Goal: Information Seeking & Learning: Understand process/instructions

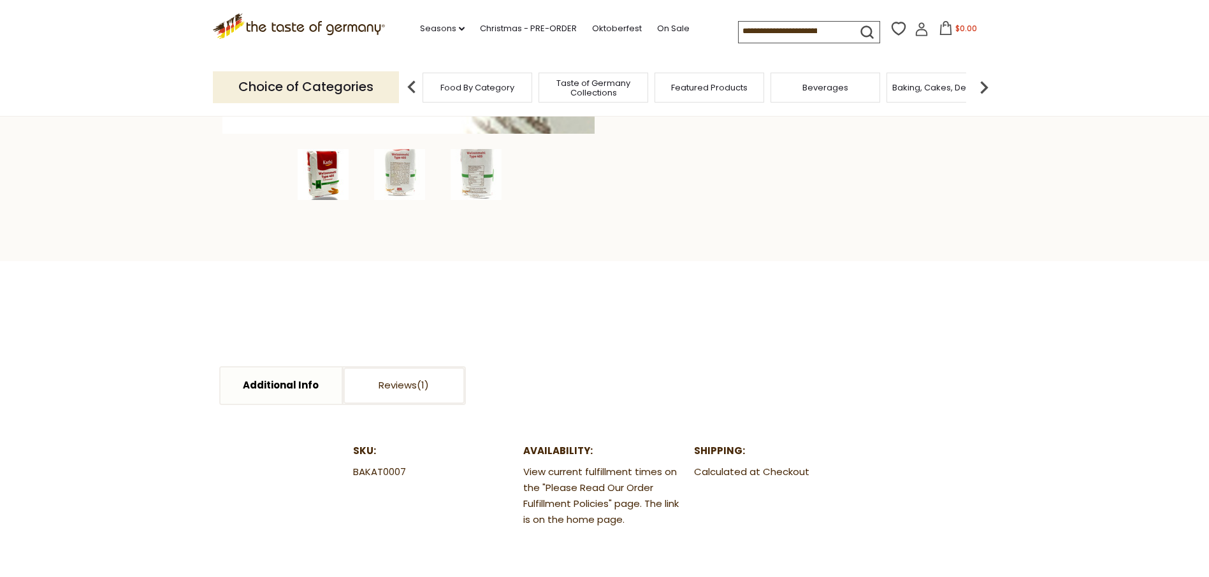
scroll to position [574, 0]
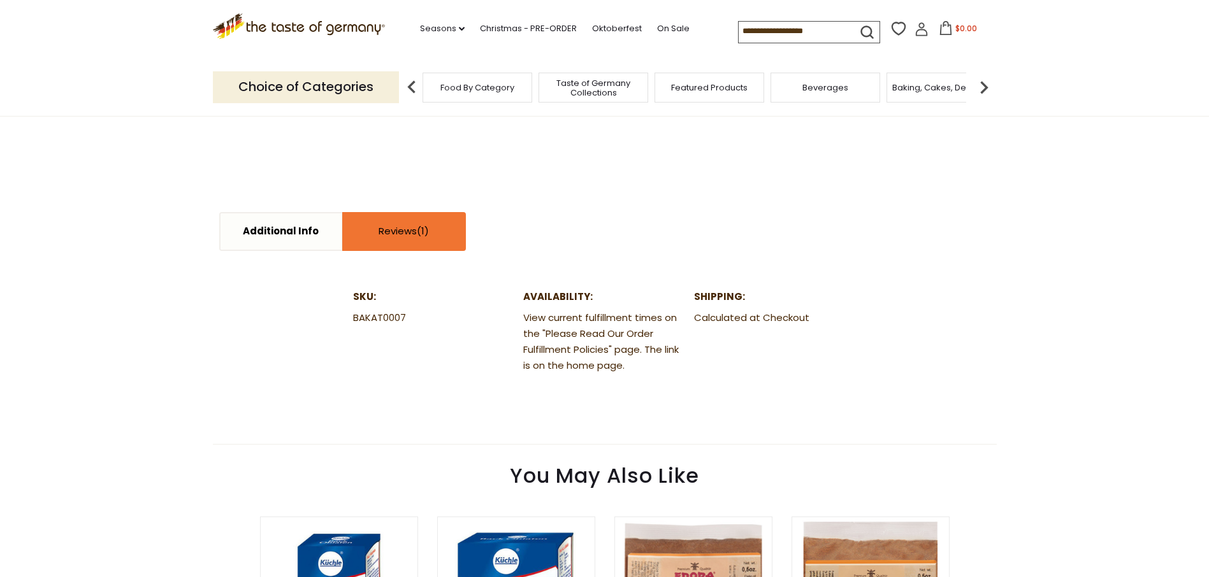
click at [405, 231] on link "Reviews" at bounding box center [403, 231] width 121 height 36
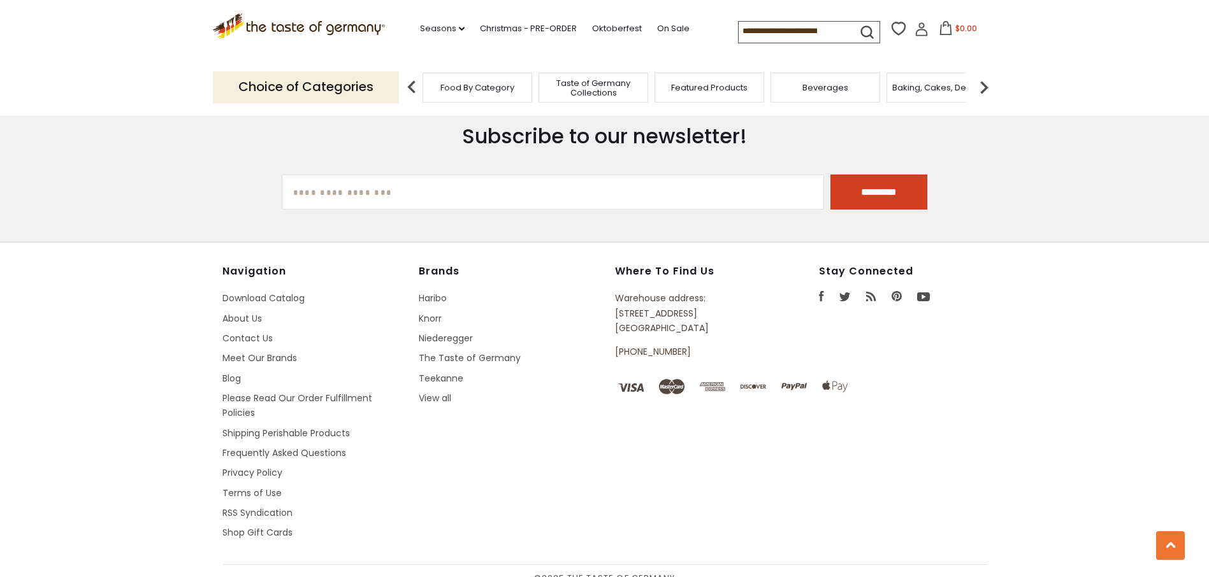
scroll to position [2360, 0]
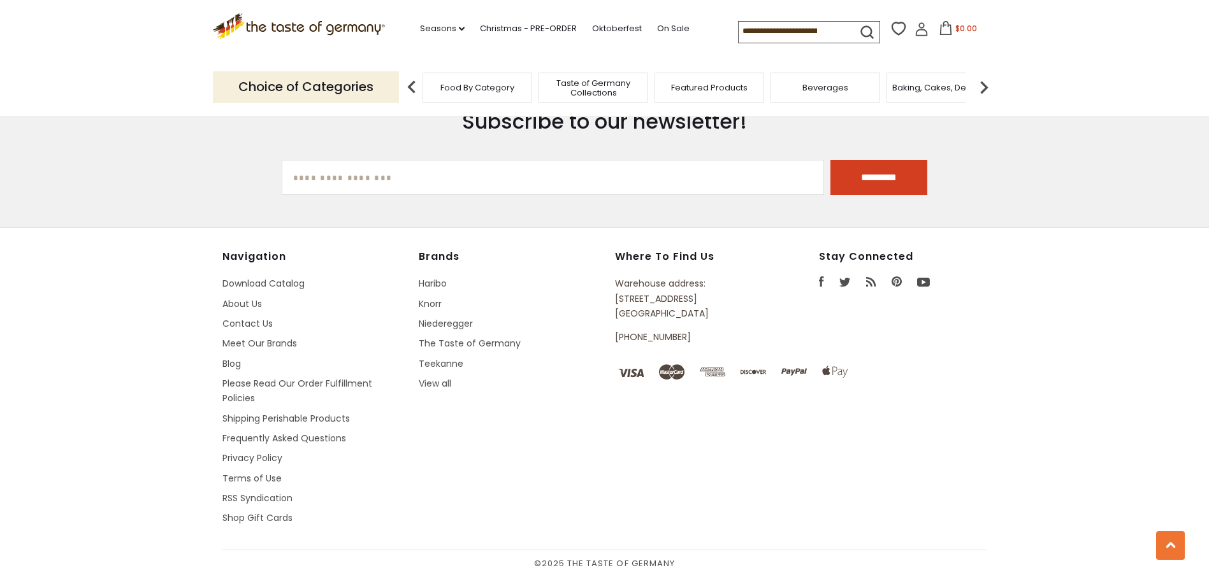
drag, startPoint x: 702, startPoint y: 315, endPoint x: 614, endPoint y: 302, distance: 89.0
click at [614, 302] on div "Navigation Download Catalog About Us Contact Us Meet Our Brands Blog Please Rea…" at bounding box center [604, 400] width 765 height 300
click at [765, 432] on div "Navigation Download Catalog About Us Contact Us Meet Our Brands Blog Please Rea…" at bounding box center [604, 400] width 765 height 300
click at [296, 434] on link "Frequently Asked Questions" at bounding box center [284, 438] width 124 height 13
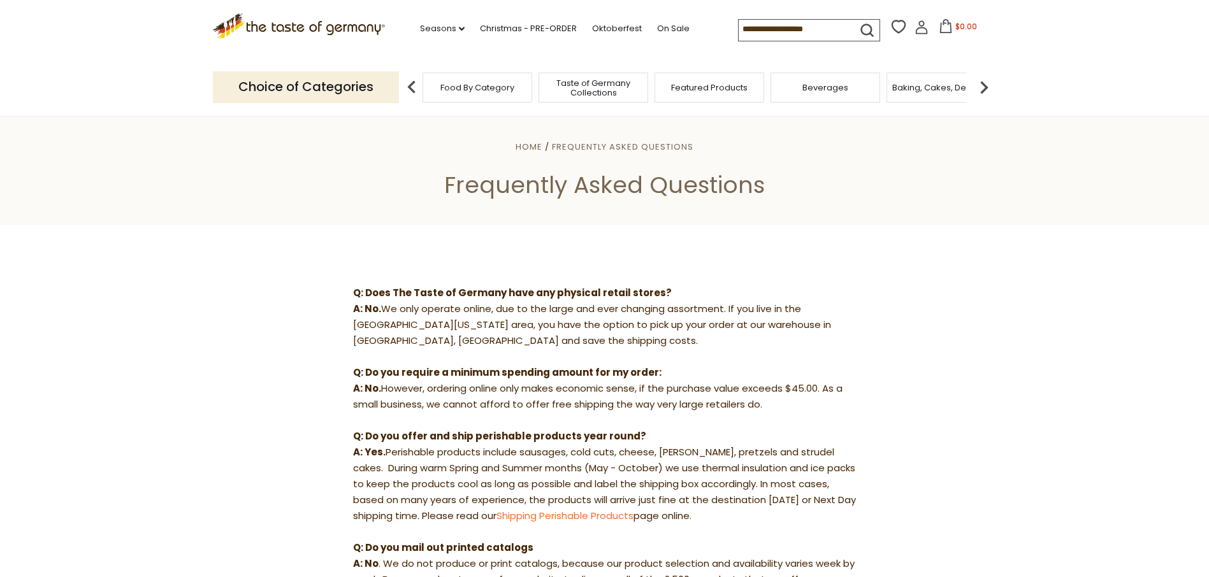
click at [739, 29] on input at bounding box center [793, 29] width 108 height 18
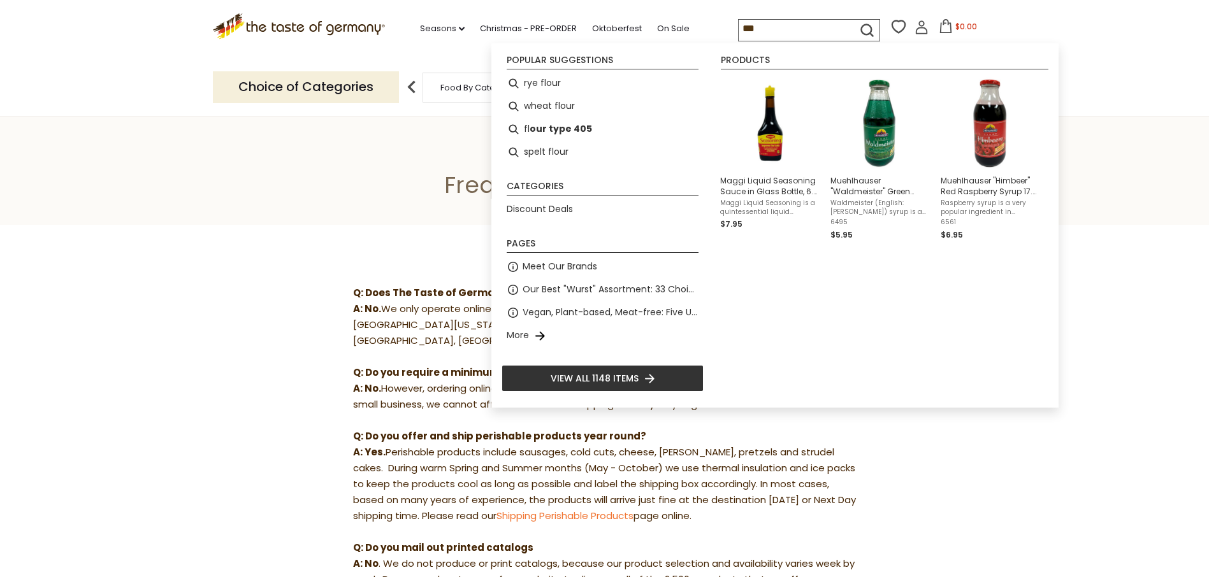
type input "****"
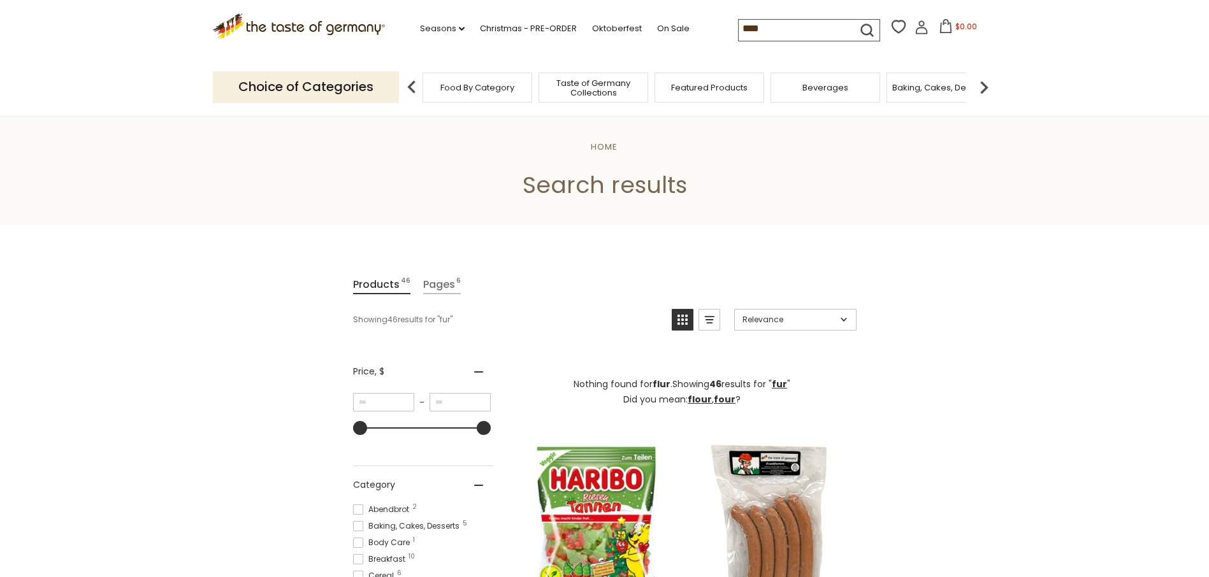
click at [739, 26] on input "****" at bounding box center [793, 29] width 108 height 18
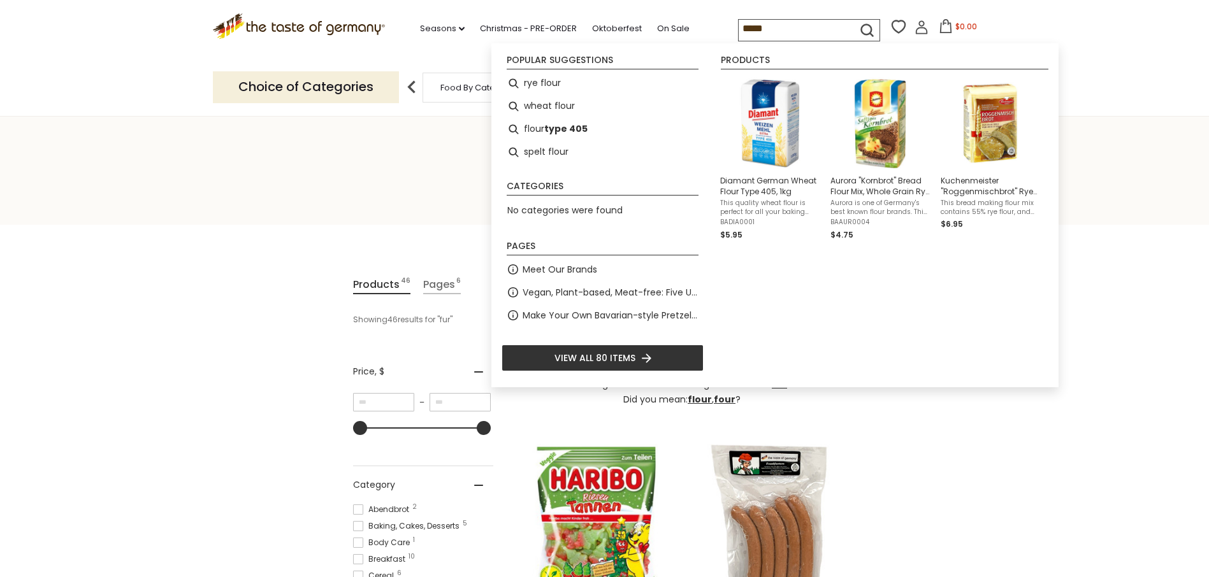
type input "*****"
click at [286, 159] on header "Home Search results" at bounding box center [604, 169] width 1209 height 112
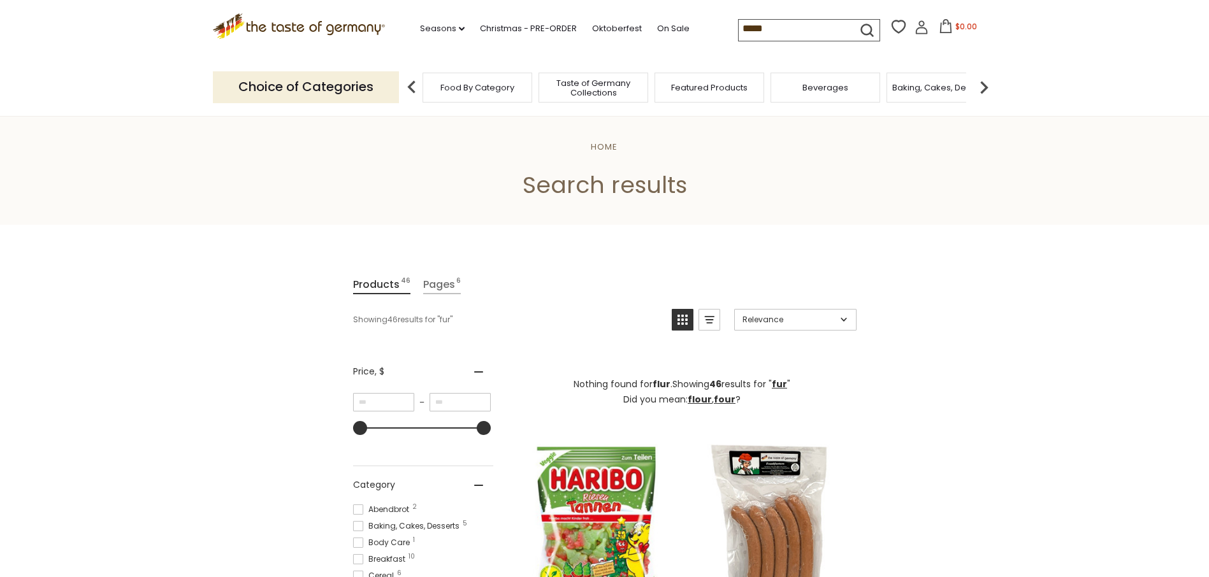
click at [322, 21] on icon ".st0{fill:#EDD300;} .st1{fill:#D33E21;}" at bounding box center [299, 26] width 173 height 26
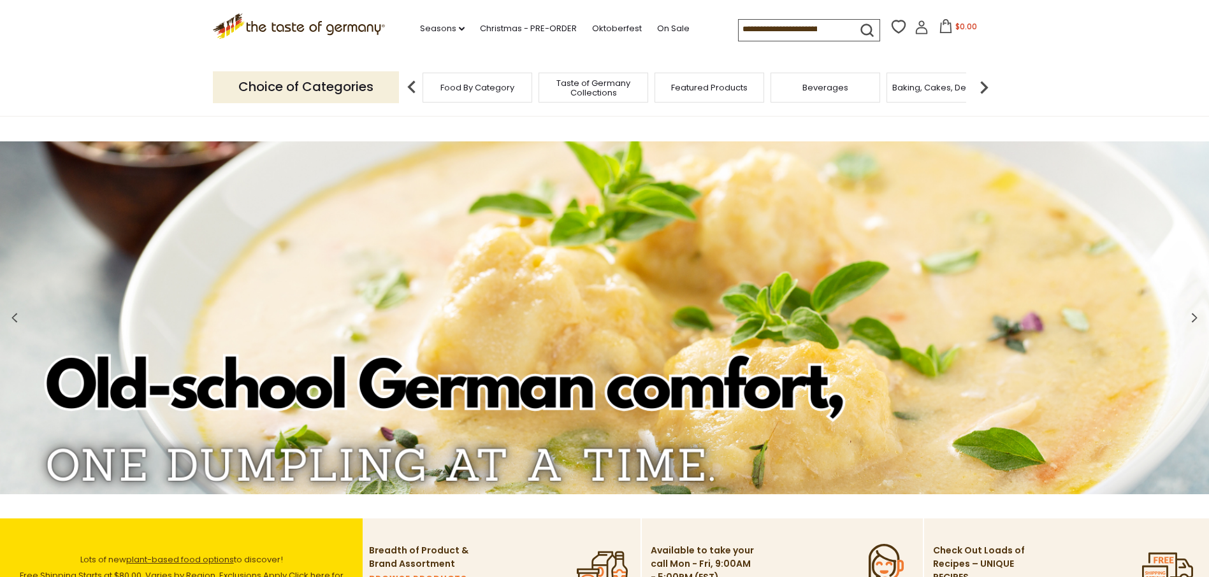
click at [739, 29] on input at bounding box center [793, 29] width 108 height 18
click at [788, 25] on input at bounding box center [793, 29] width 108 height 18
click at [786, 25] on input at bounding box center [793, 29] width 108 height 18
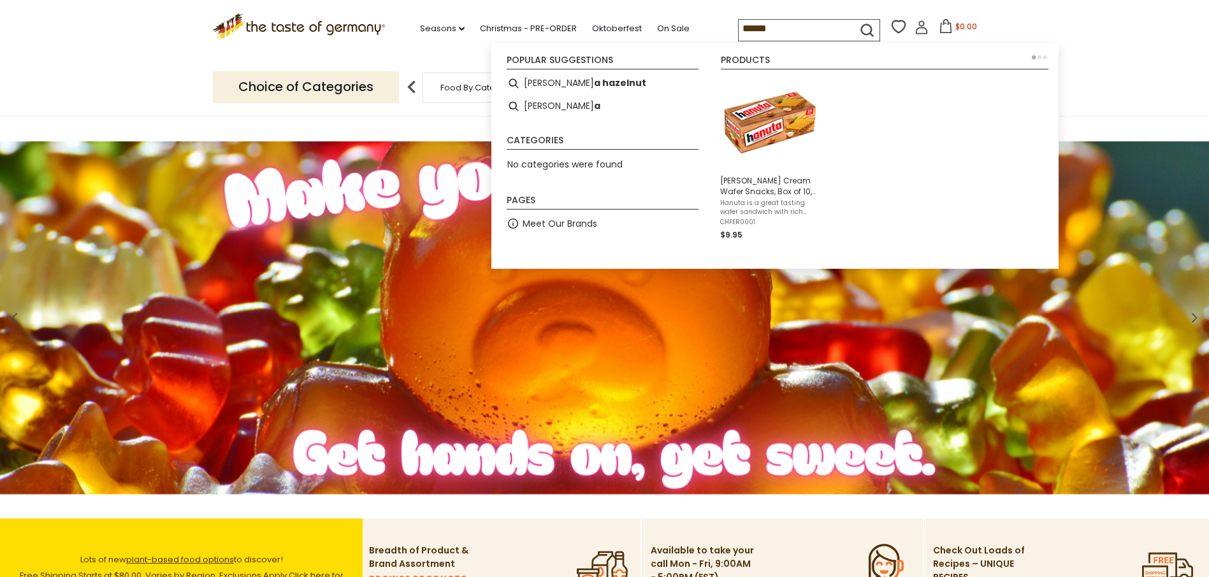
type input "*******"
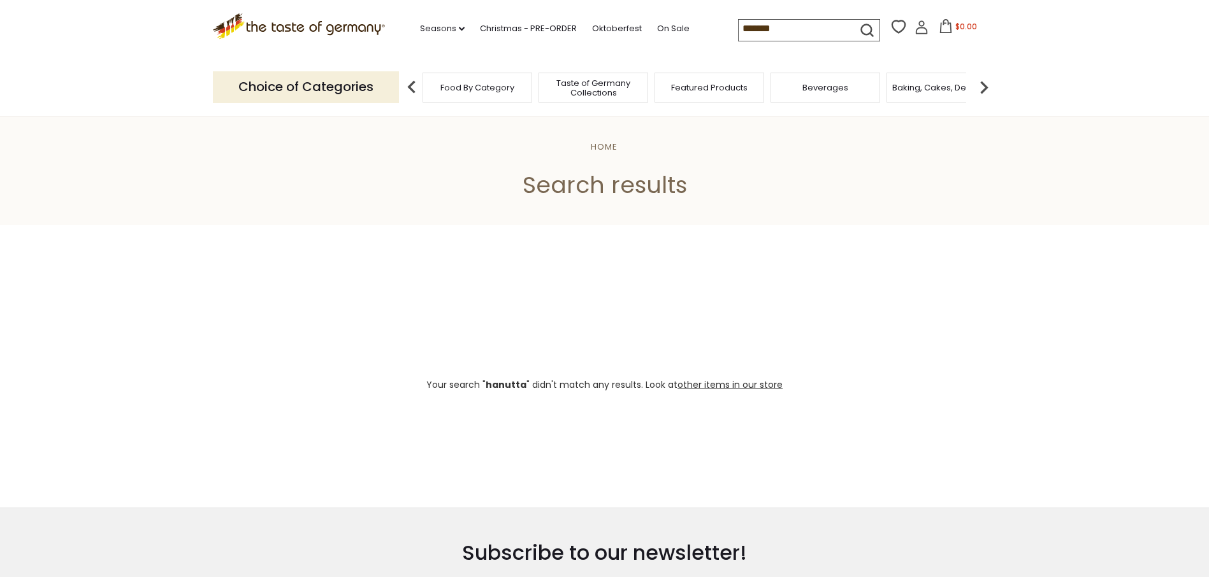
click at [739, 27] on input "*******" at bounding box center [793, 29] width 108 height 18
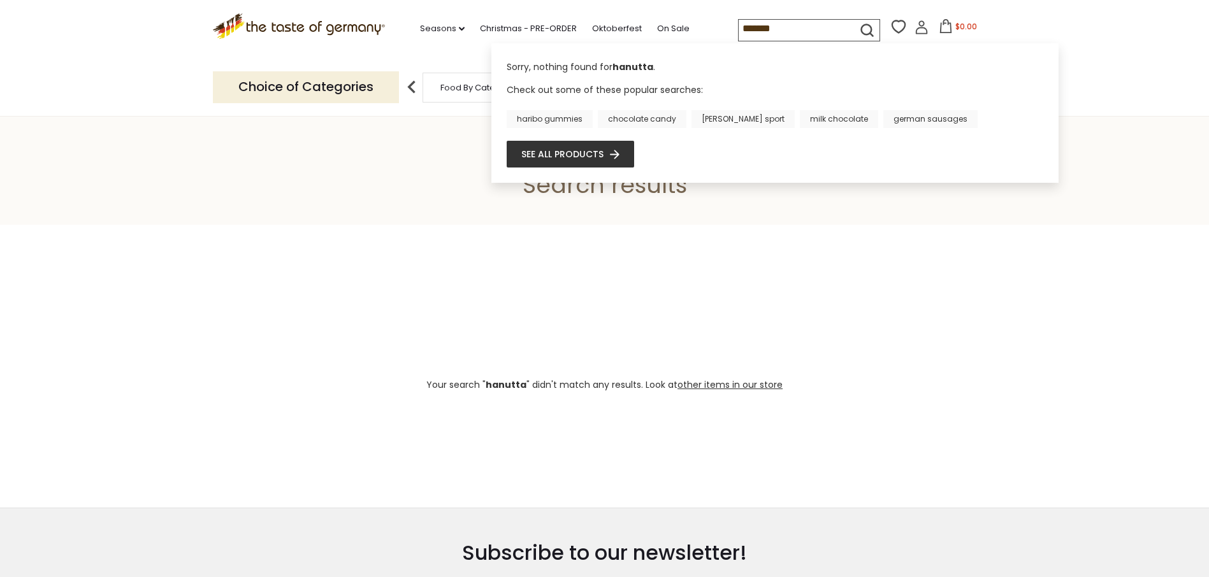
click at [739, 26] on input "*******" at bounding box center [793, 29] width 108 height 18
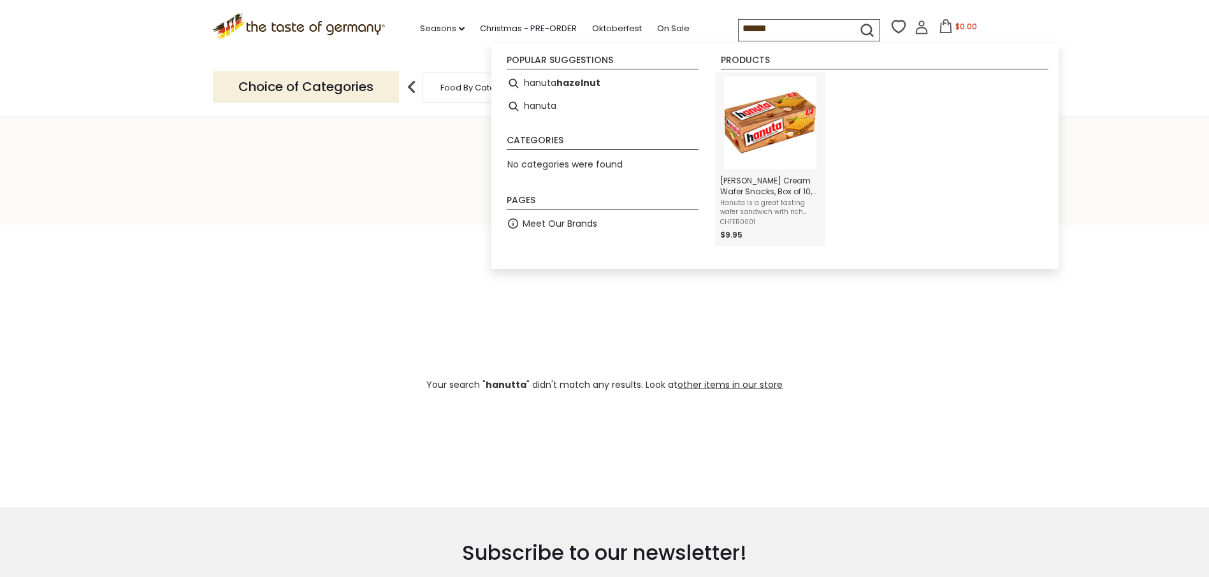
type input "******"
click at [774, 179] on span "Hanuta Hazelnut Cream Wafer Snacks, Box of 10, 7.6 oz" at bounding box center [770, 186] width 100 height 22
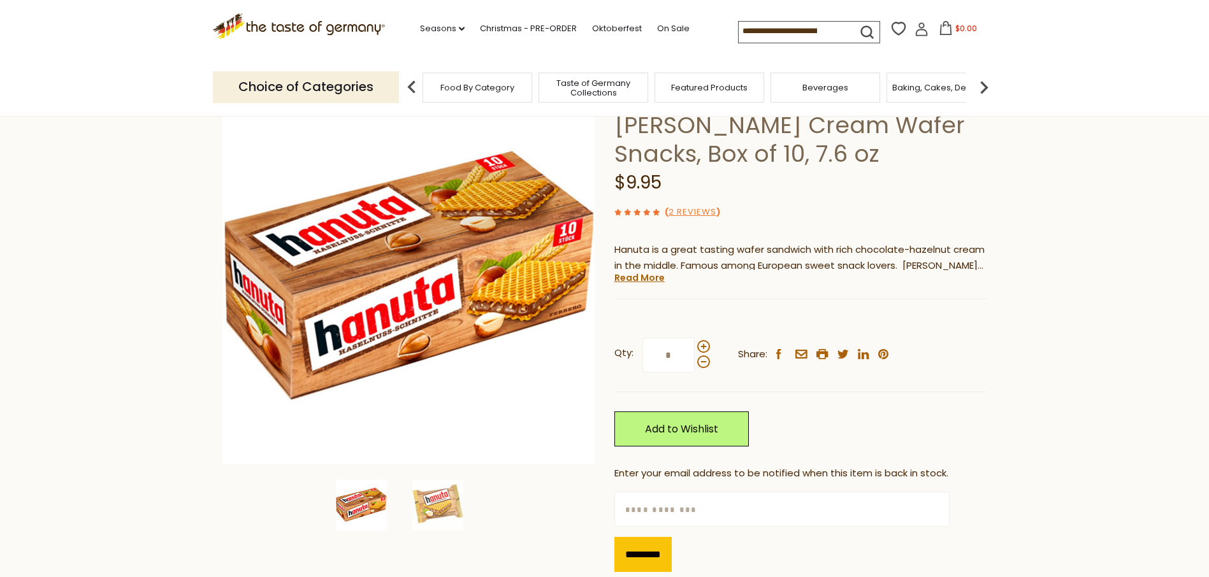
scroll to position [127, 0]
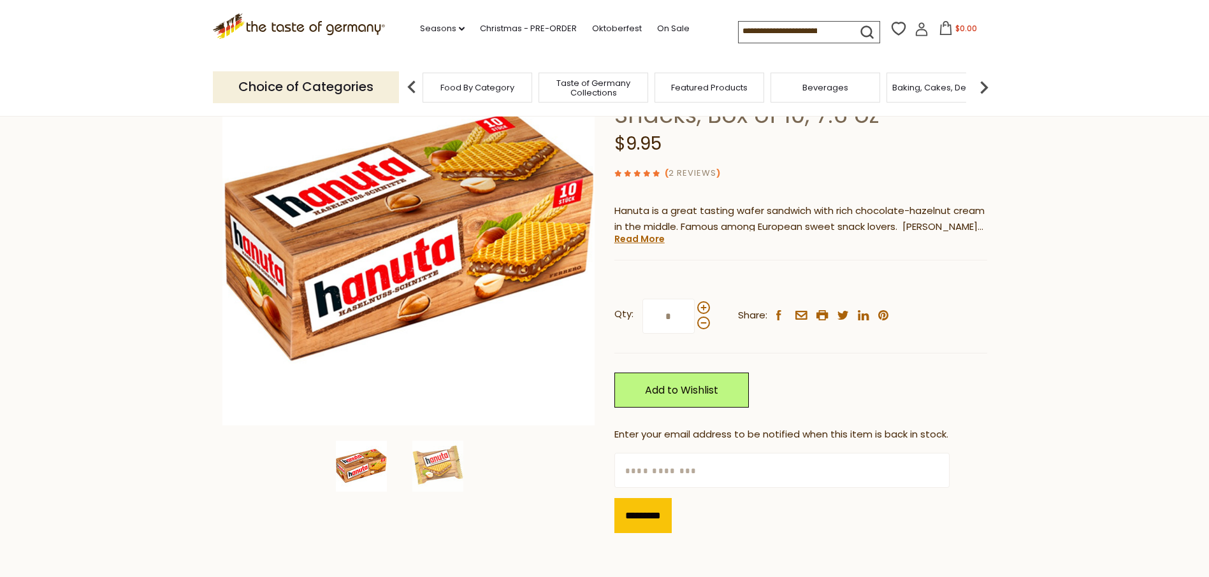
click at [680, 175] on link "2 Reviews" at bounding box center [692, 173] width 48 height 13
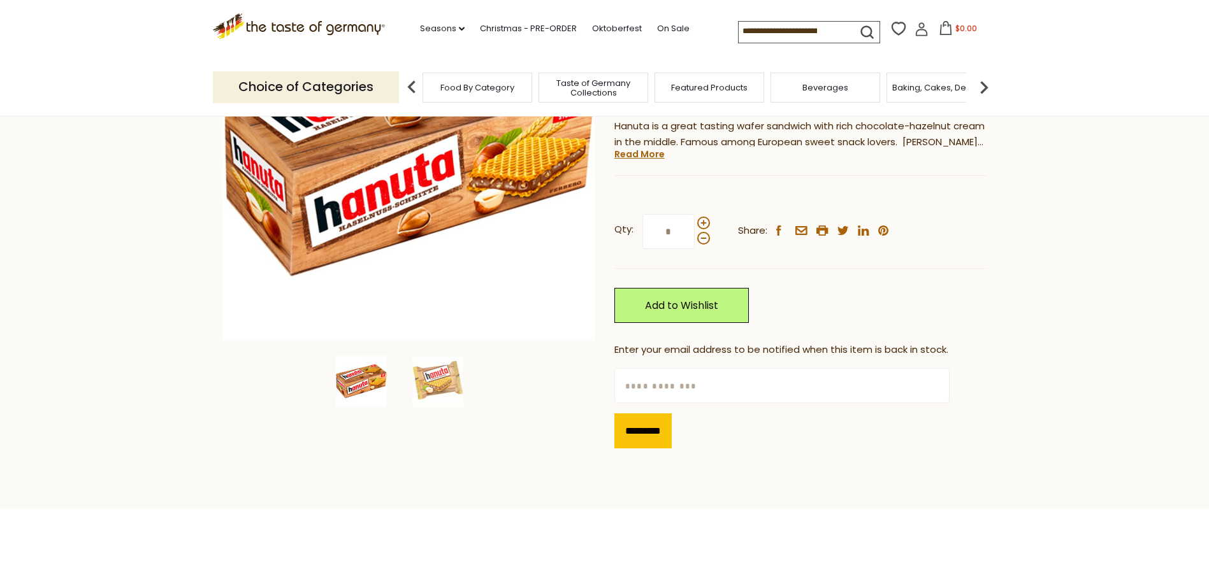
scroll to position [64, 0]
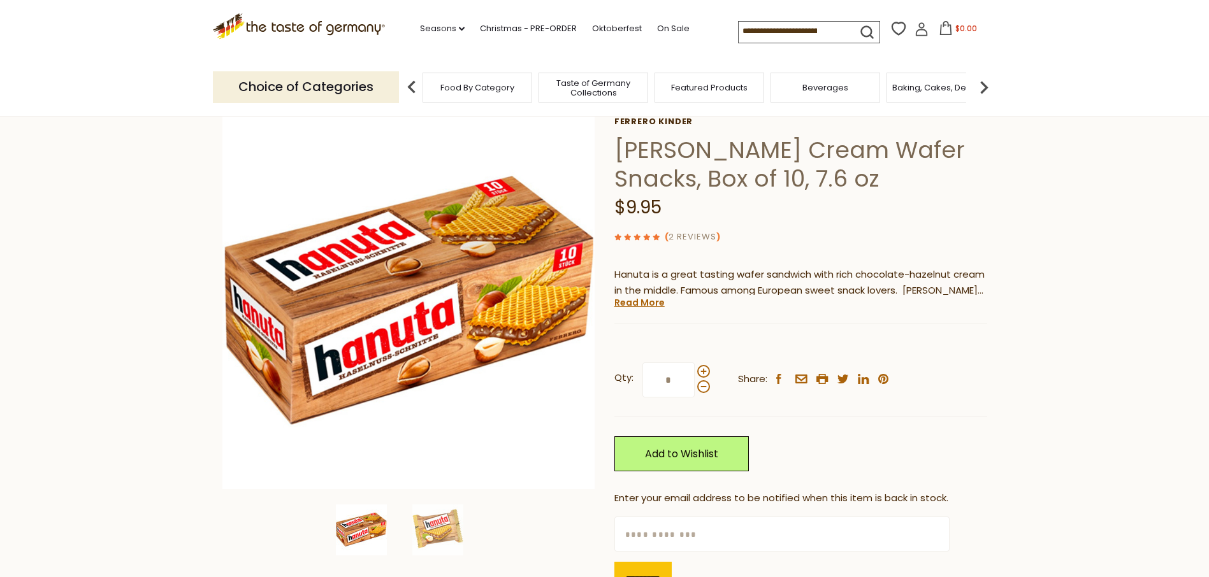
click at [709, 232] on link "2 Reviews" at bounding box center [692, 237] width 48 height 13
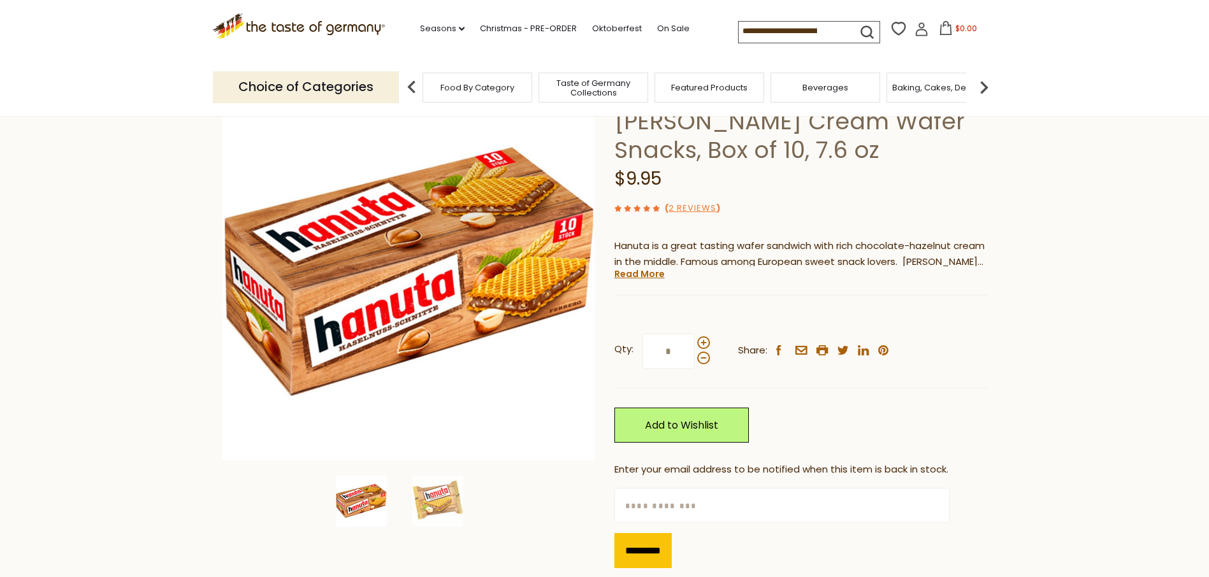
scroll to position [319, 0]
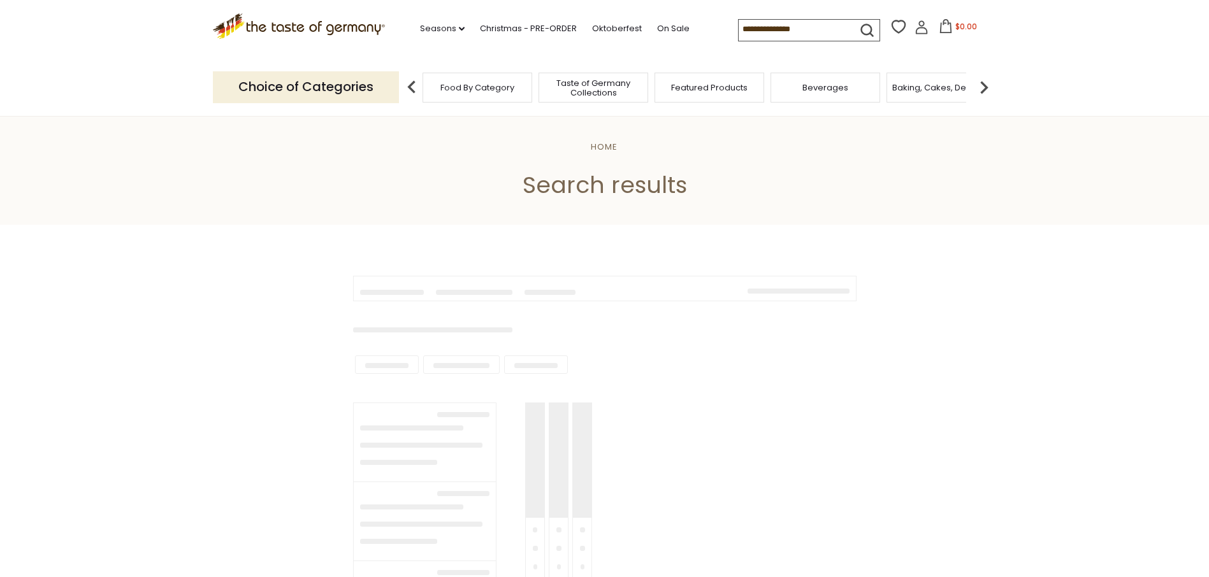
type input "*******"
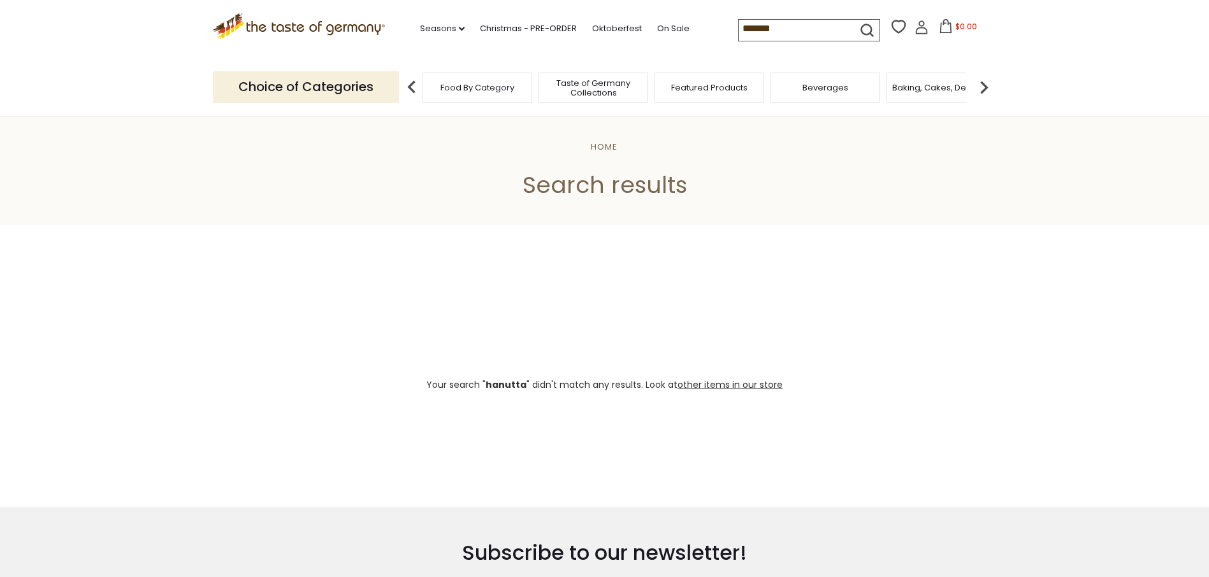
click at [336, 25] on icon at bounding box center [298, 24] width 173 height 22
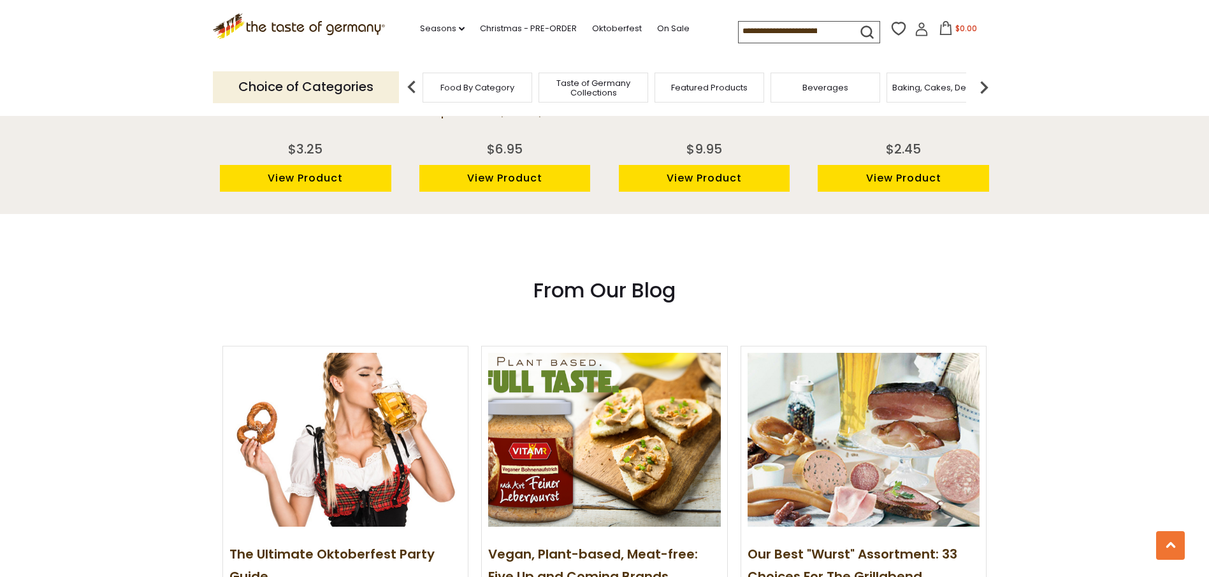
scroll to position [1593, 0]
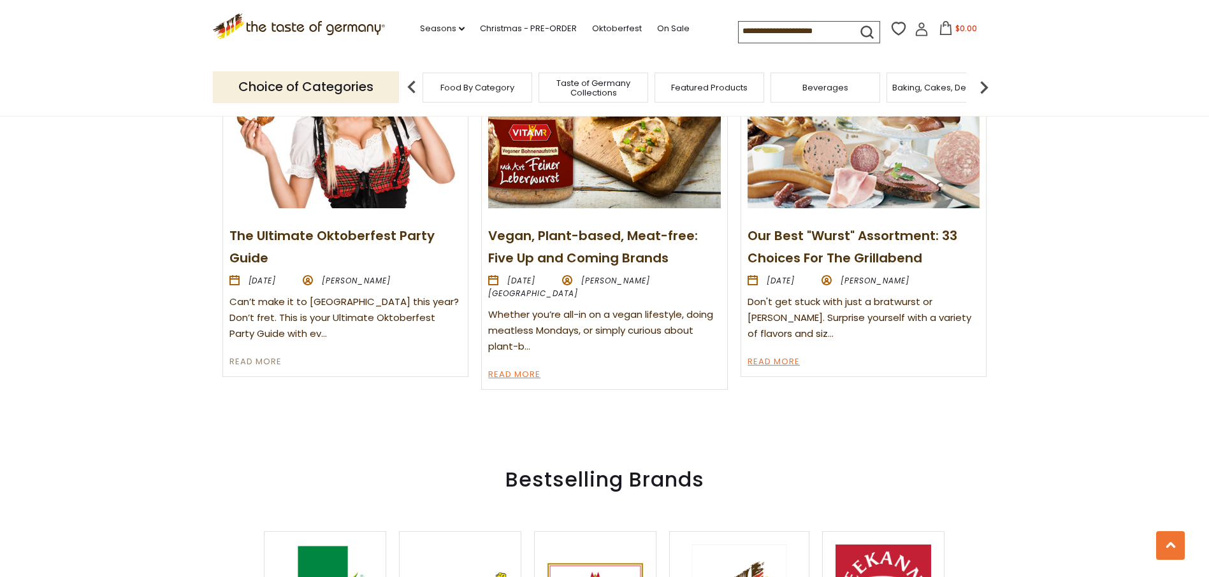
click at [267, 355] on link "Read More" at bounding box center [255, 362] width 52 height 15
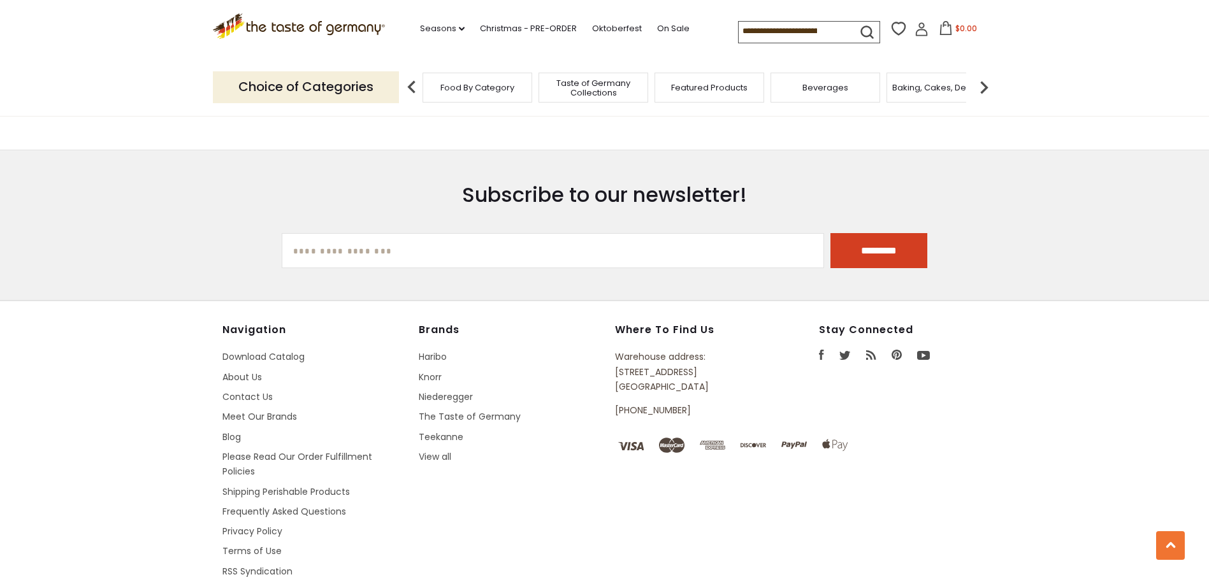
scroll to position [2440, 0]
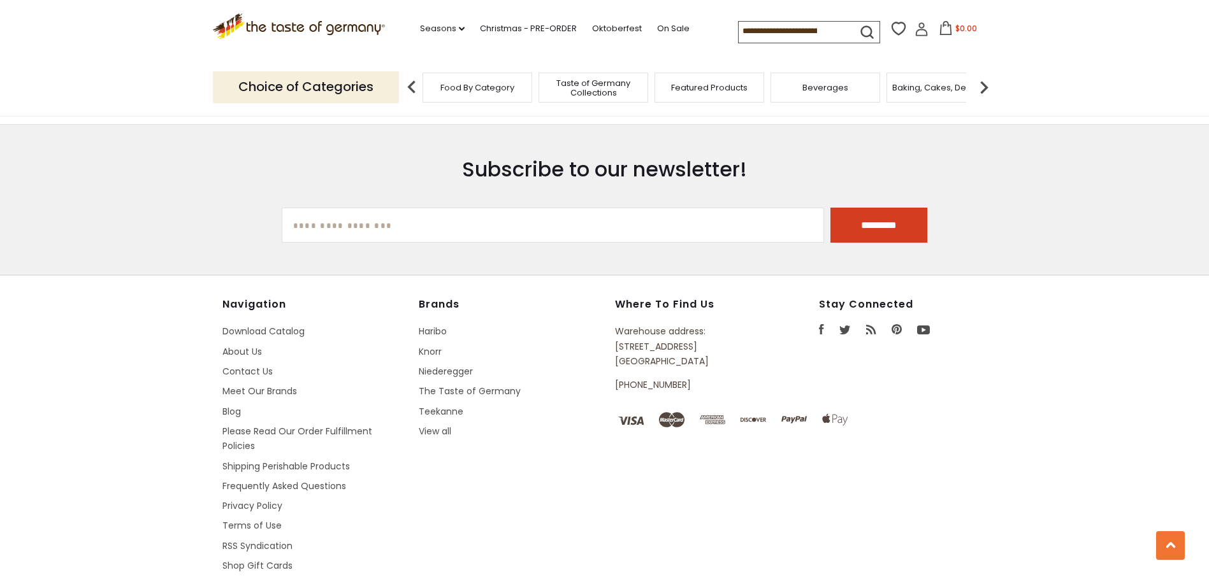
drag, startPoint x: 679, startPoint y: 336, endPoint x: 616, endPoint y: 297, distance: 74.4
click at [616, 298] on div "Where to find us Warehouse address: 615 Lofstrand Lane Rockville, MD 20850 800-…" at bounding box center [707, 350] width 184 height 104
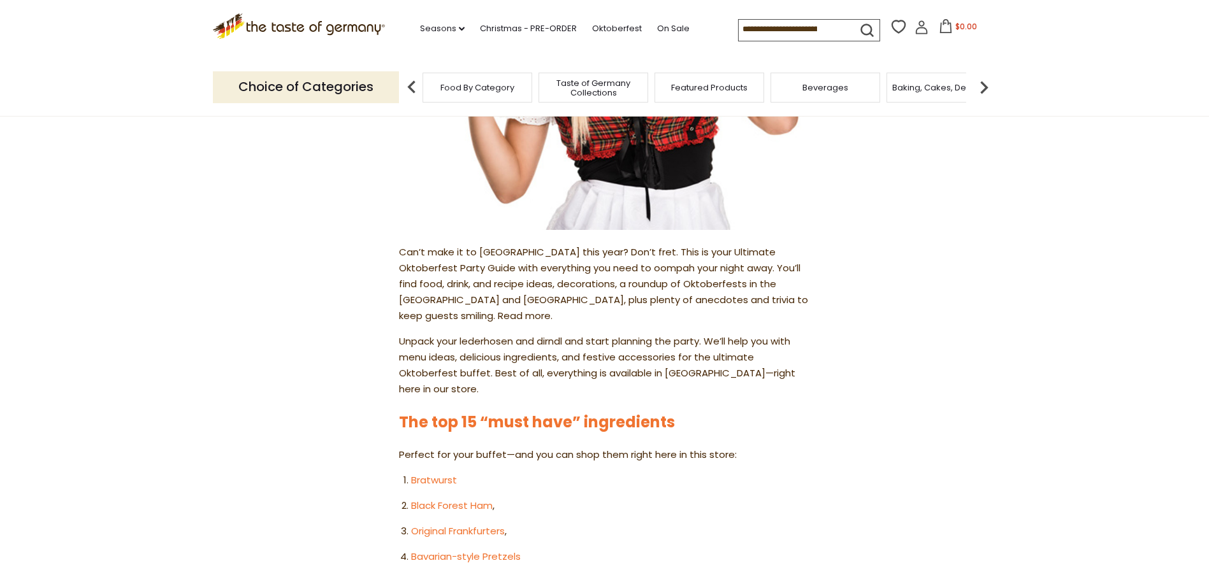
scroll to position [0, 0]
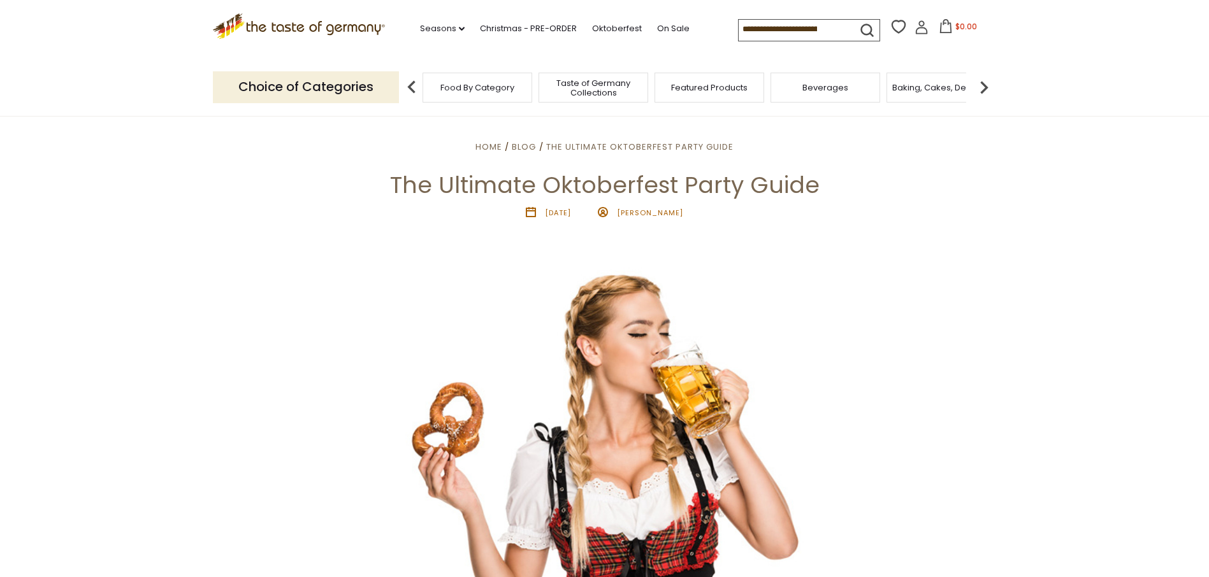
click at [296, 23] on icon ".st0{fill:#EDD300;} .st1{fill:#D33E21;}" at bounding box center [299, 26] width 173 height 26
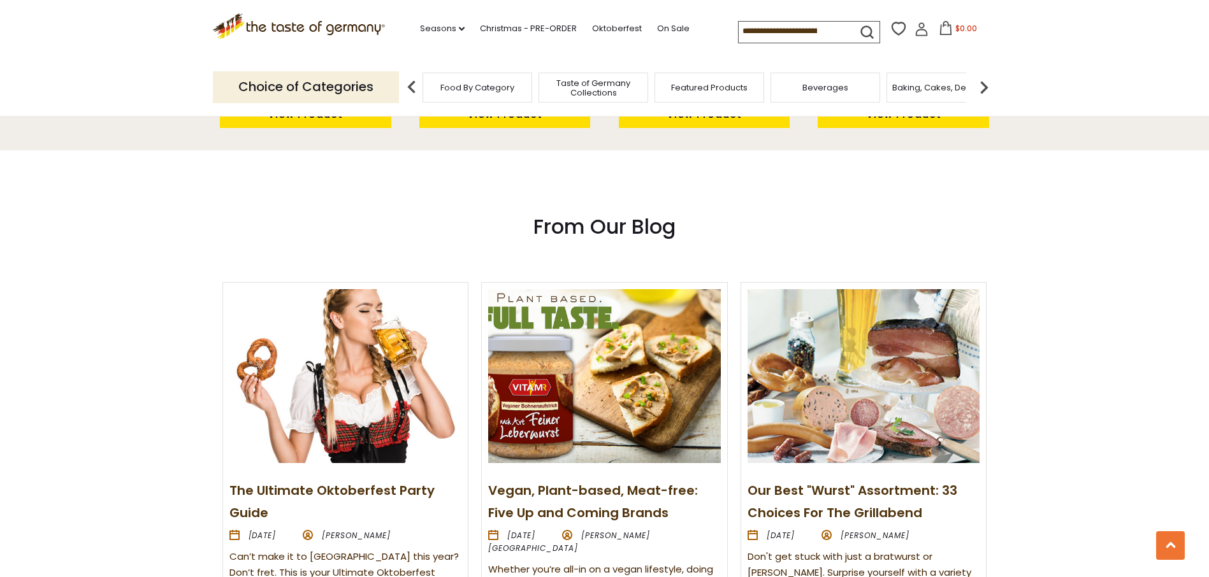
scroll to position [1466, 0]
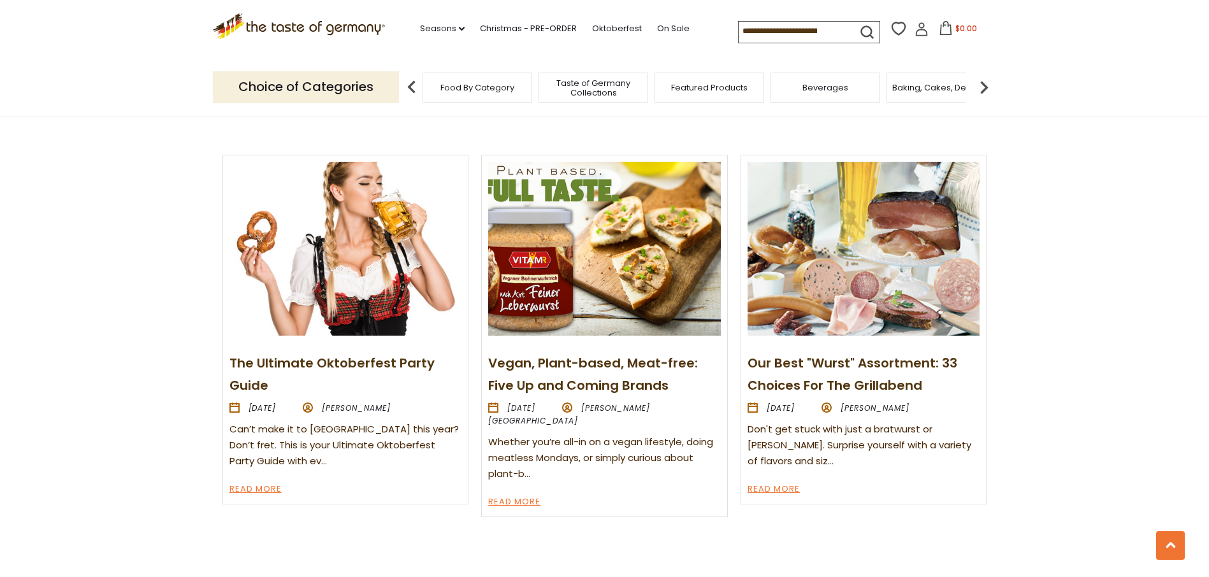
click at [248, 264] on img at bounding box center [345, 249] width 232 height 174
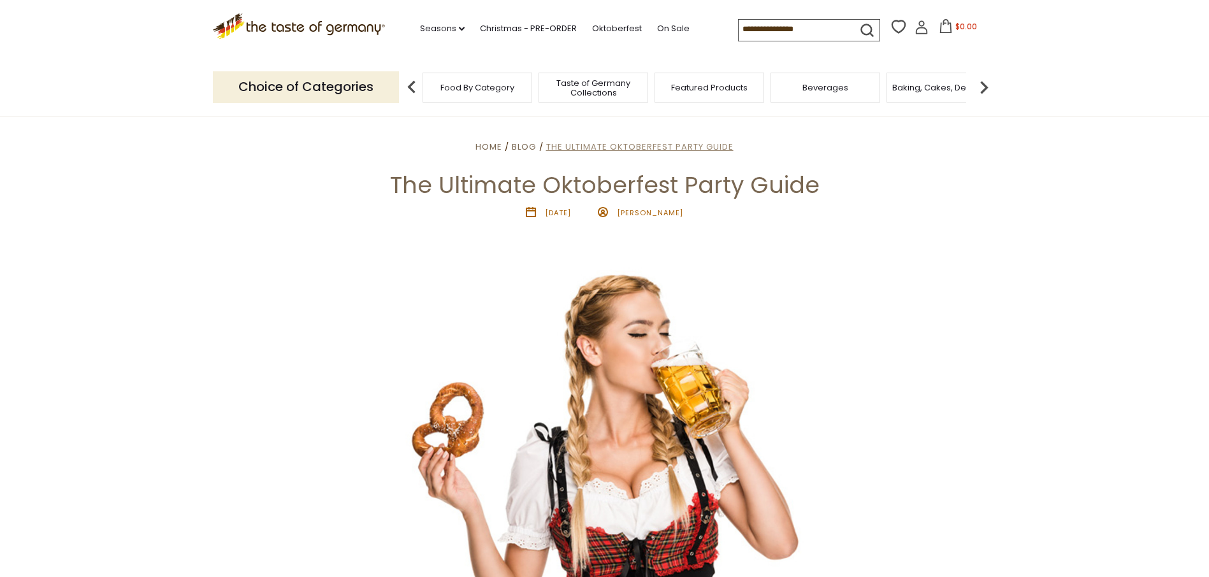
click at [674, 148] on span "The Ultimate Oktoberfest Party Guide" at bounding box center [639, 147] width 187 height 12
click at [315, 18] on icon ".st0{fill:#EDD300;} .st1{fill:#D33E21;}" at bounding box center [299, 26] width 173 height 26
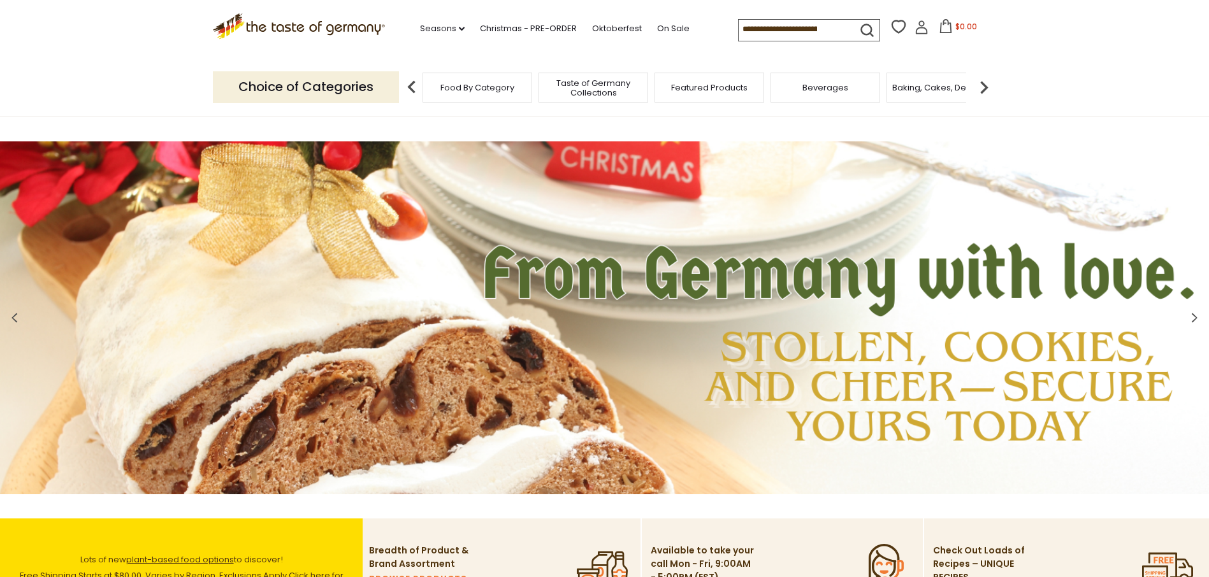
click at [504, 89] on span "Food By Category" at bounding box center [477, 88] width 74 height 10
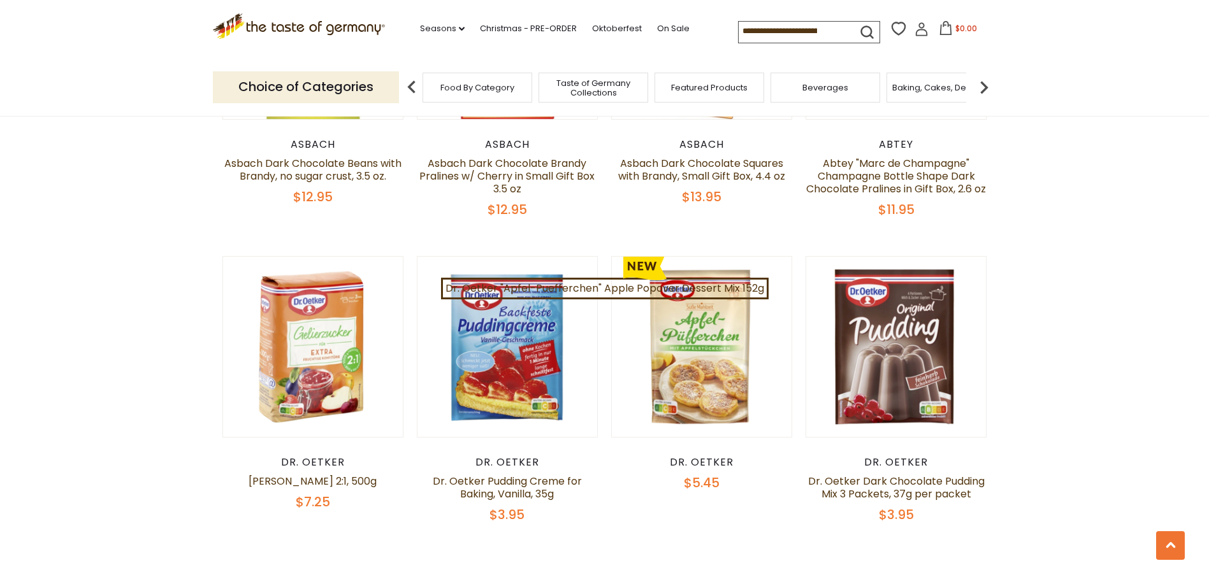
scroll to position [2740, 0]
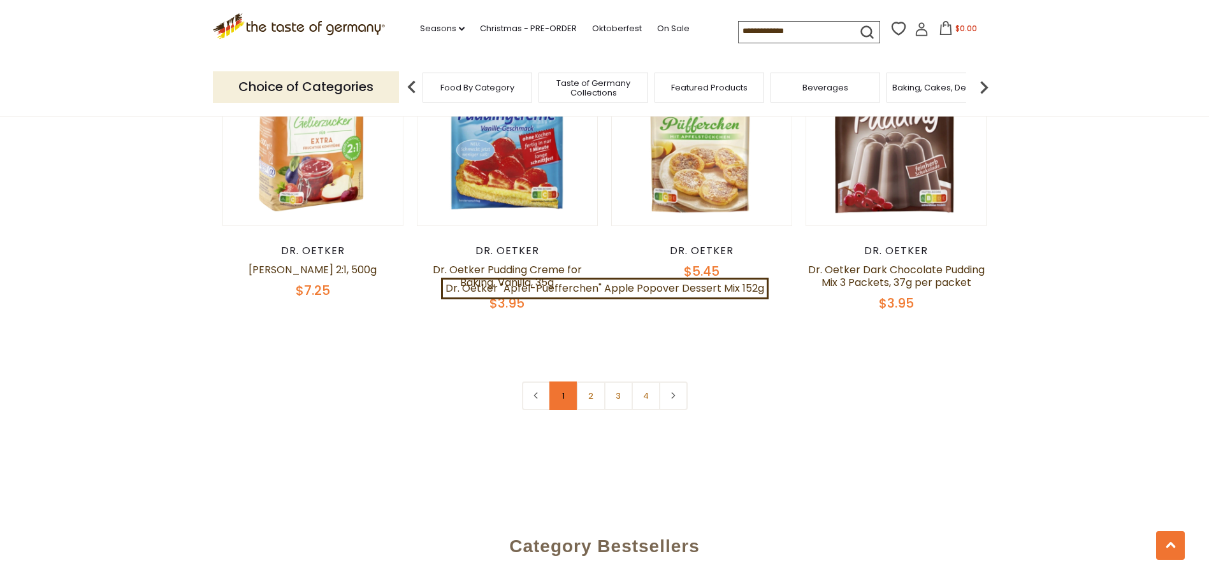
click at [560, 382] on link "1" at bounding box center [563, 396] width 29 height 29
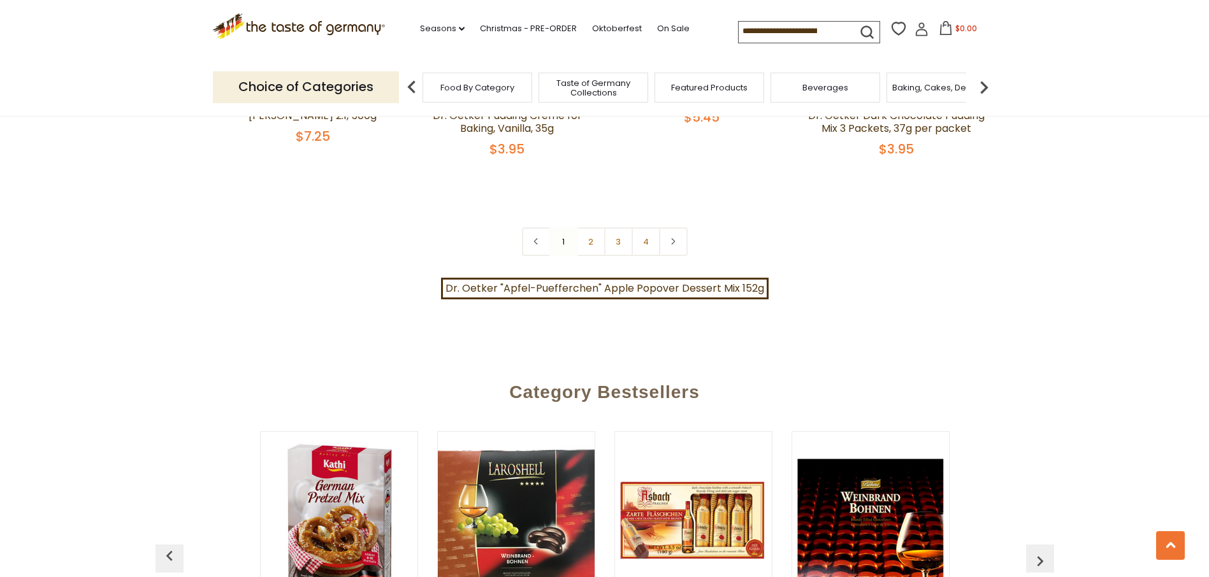
scroll to position [2936, 0]
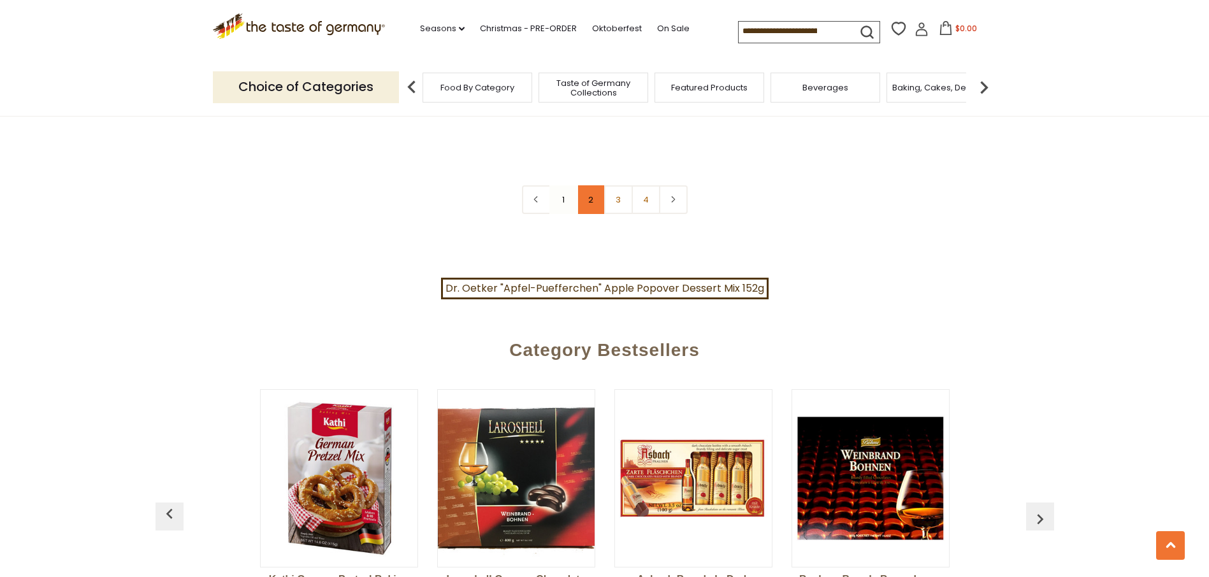
click at [588, 187] on link "2" at bounding box center [591, 199] width 29 height 29
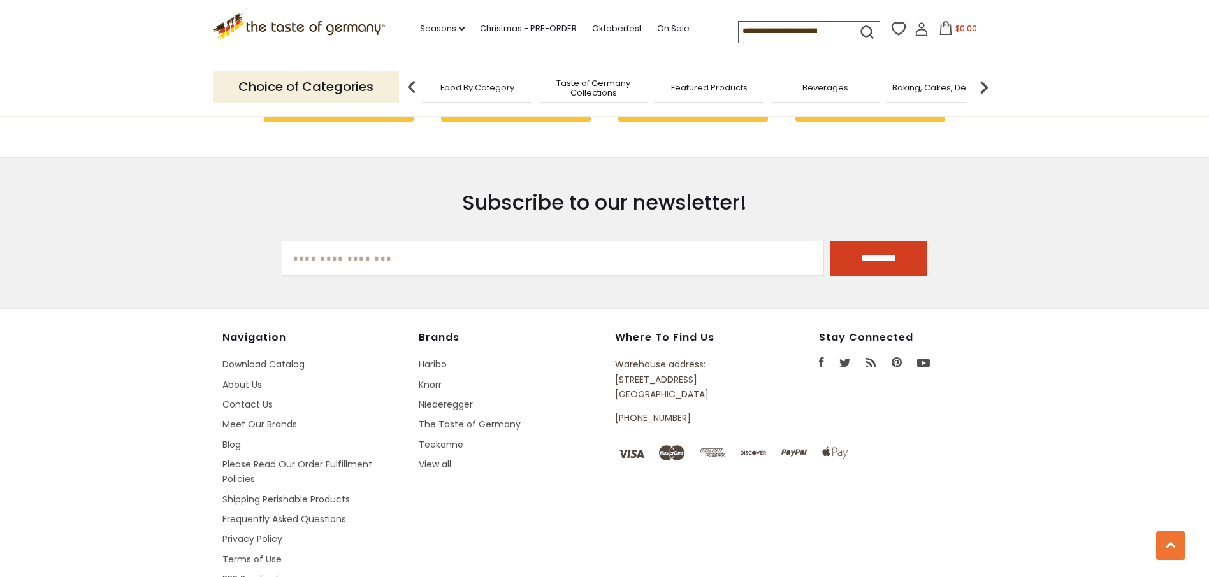
scroll to position [3541, 0]
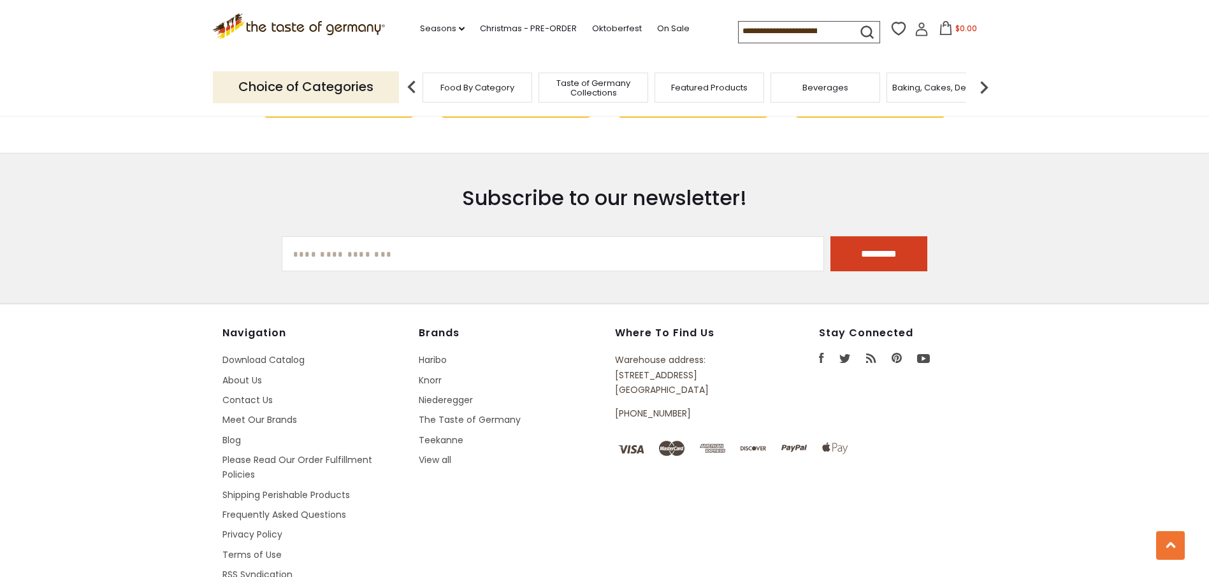
drag, startPoint x: 679, startPoint y: 338, endPoint x: 611, endPoint y: 335, distance: 67.6
click at [611, 335] on div "Navigation Download Catalog About Us Contact Us Meet Our Brands Blog Please Rea…" at bounding box center [604, 477] width 765 height 300
click at [286, 454] on link "Please Read Our Order Fulfillment Policies" at bounding box center [297, 467] width 150 height 27
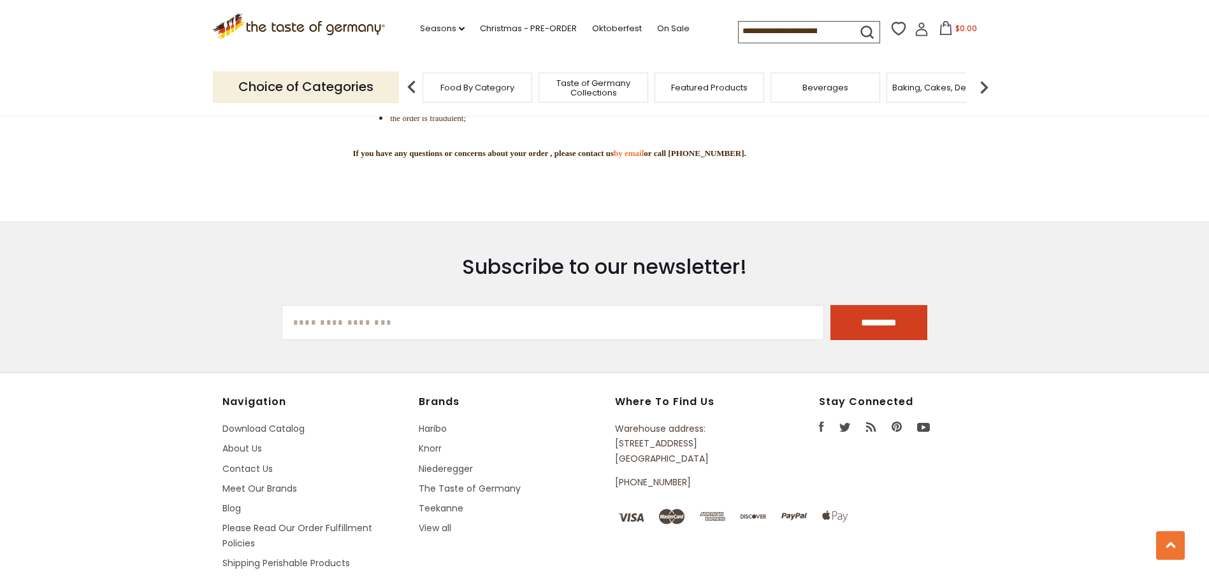
scroll to position [3516, 0]
